Goal: Information Seeking & Learning: Learn about a topic

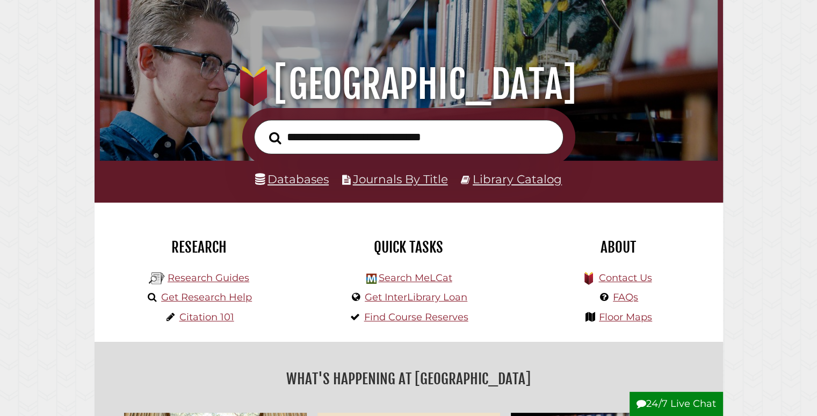
scroll to position [107, 0]
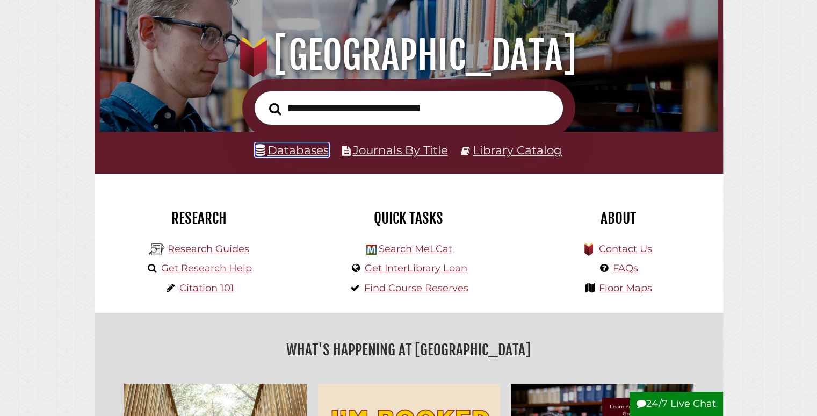
click at [303, 153] on link "Databases" at bounding box center [292, 150] width 74 height 14
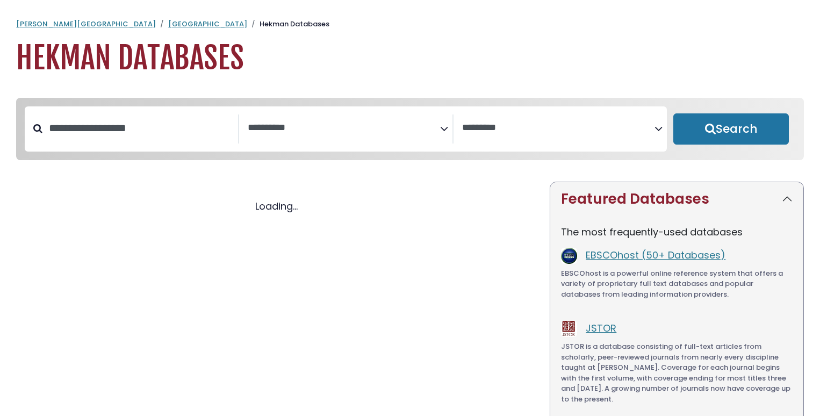
select select "Database Subject Filter"
select select "Database Vendors Filter"
select select "Database Subject Filter"
select select "Database Vendors Filter"
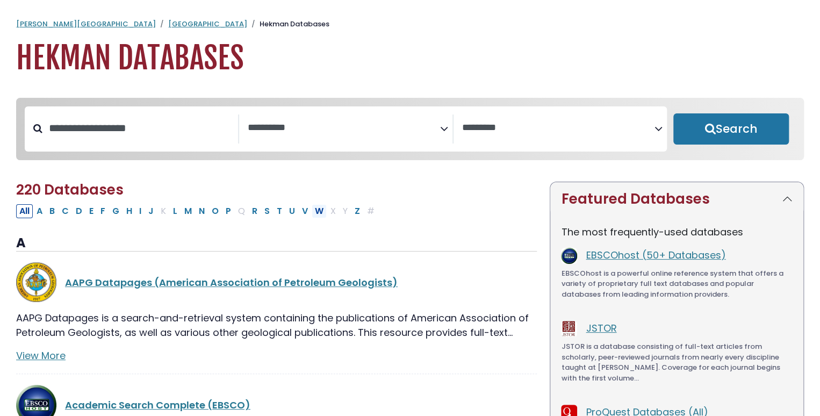
click at [316, 213] on button "W" at bounding box center [319, 211] width 15 height 14
select select "Database Subject Filter"
select select "Database Vendors Filter"
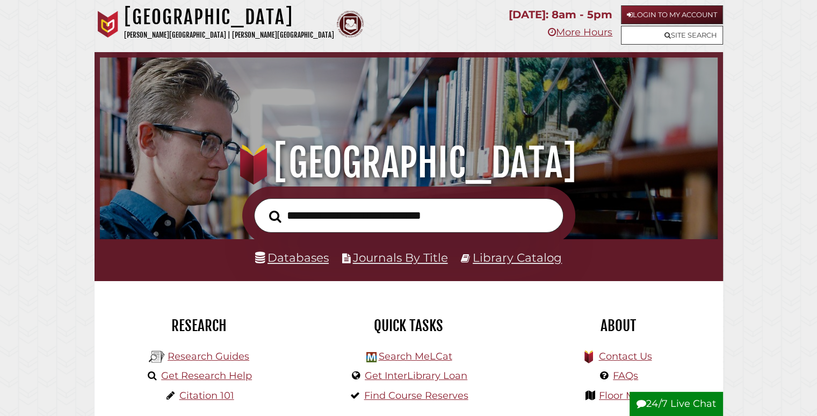
scroll to position [204, 612]
click at [468, 215] on input "text" at bounding box center [408, 215] width 309 height 35
type input "***"
click at [312, 255] on link "Databases" at bounding box center [292, 257] width 74 height 14
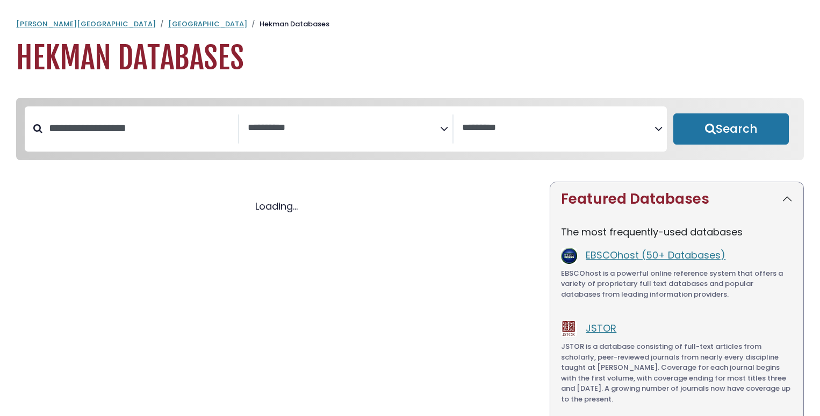
select select "Database Subject Filter"
select select "Database Vendors Filter"
select select "Database Subject Filter"
select select "Database Vendors Filter"
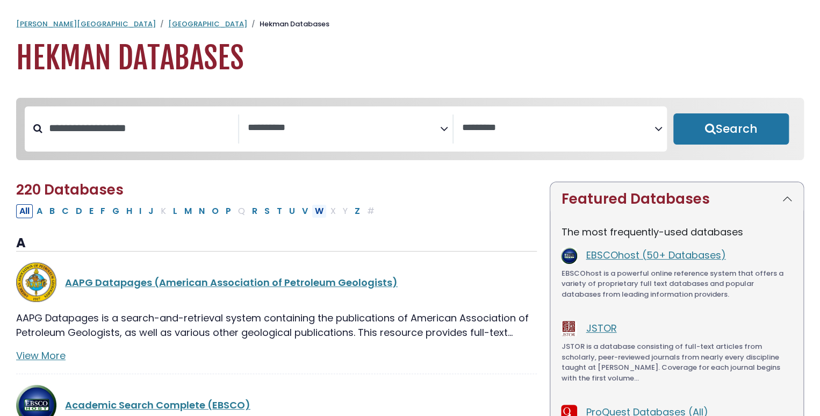
click at [316, 215] on button "W" at bounding box center [319, 211] width 15 height 14
select select "Database Subject Filter"
select select "Database Vendors Filter"
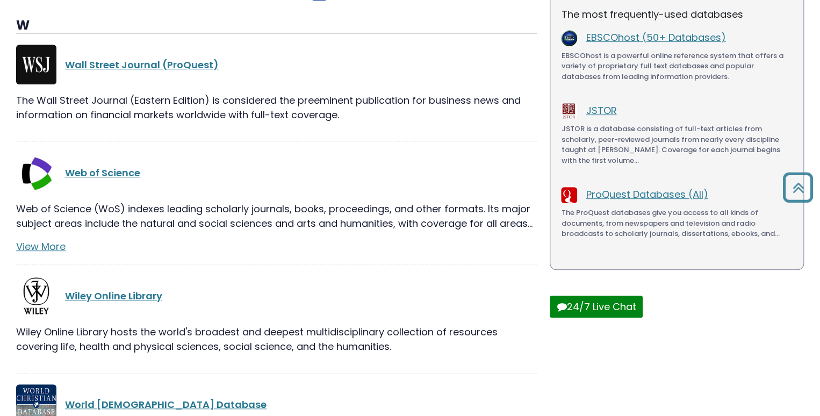
scroll to position [215, 0]
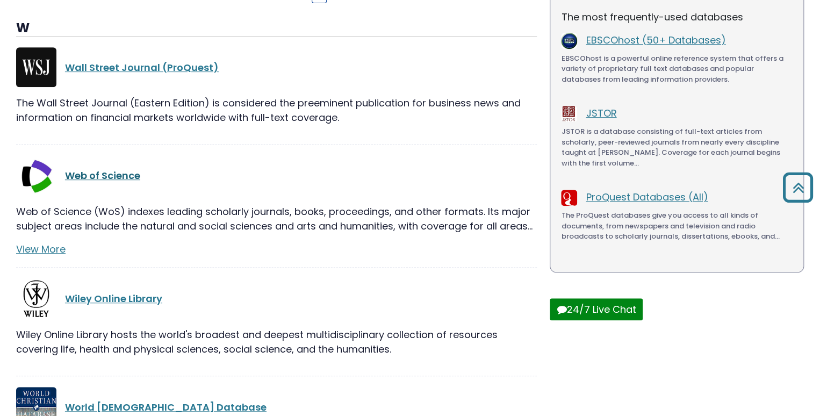
click at [130, 174] on link "Web of Science" at bounding box center [102, 175] width 75 height 13
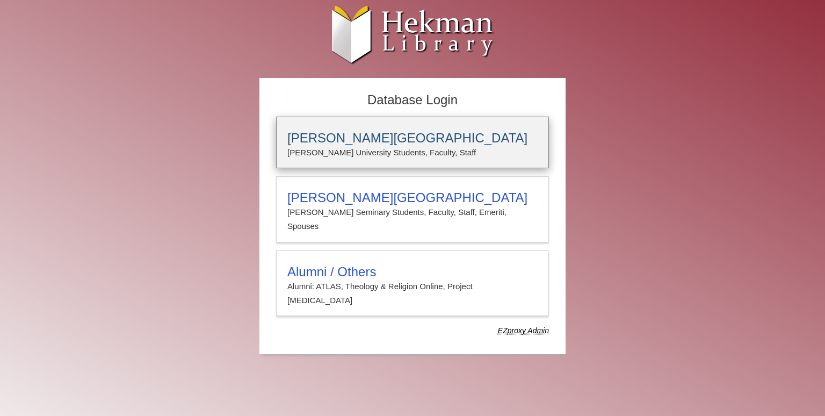
type input "*******"
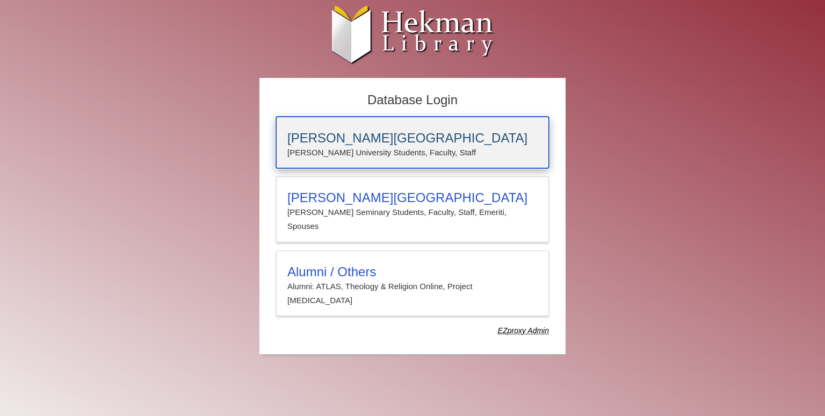
click at [338, 158] on p "[PERSON_NAME] University Students, Faculty, Staff" at bounding box center [412, 153] width 250 height 14
